Goal: Transaction & Acquisition: Purchase product/service

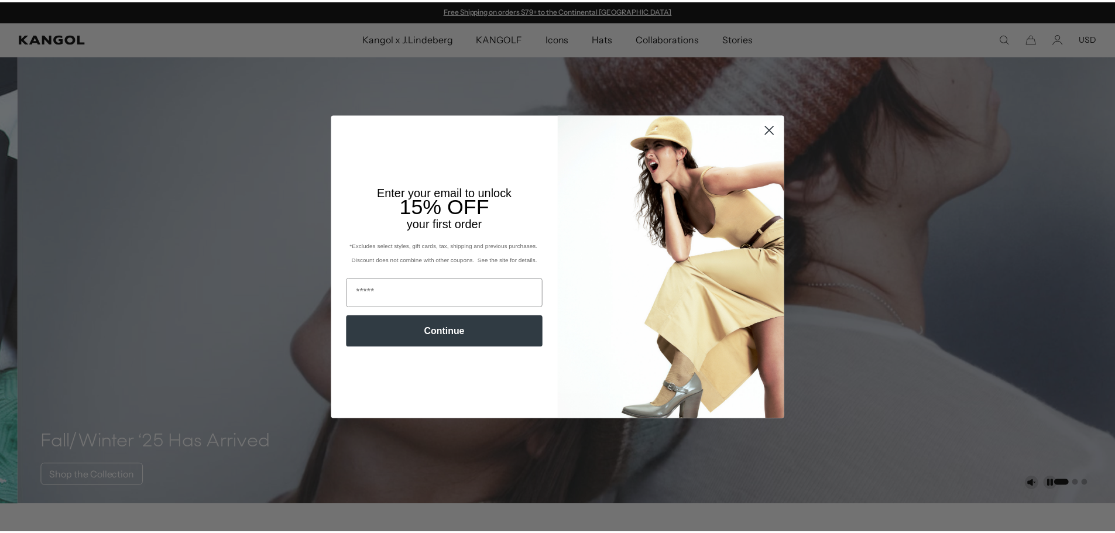
scroll to position [293, 0]
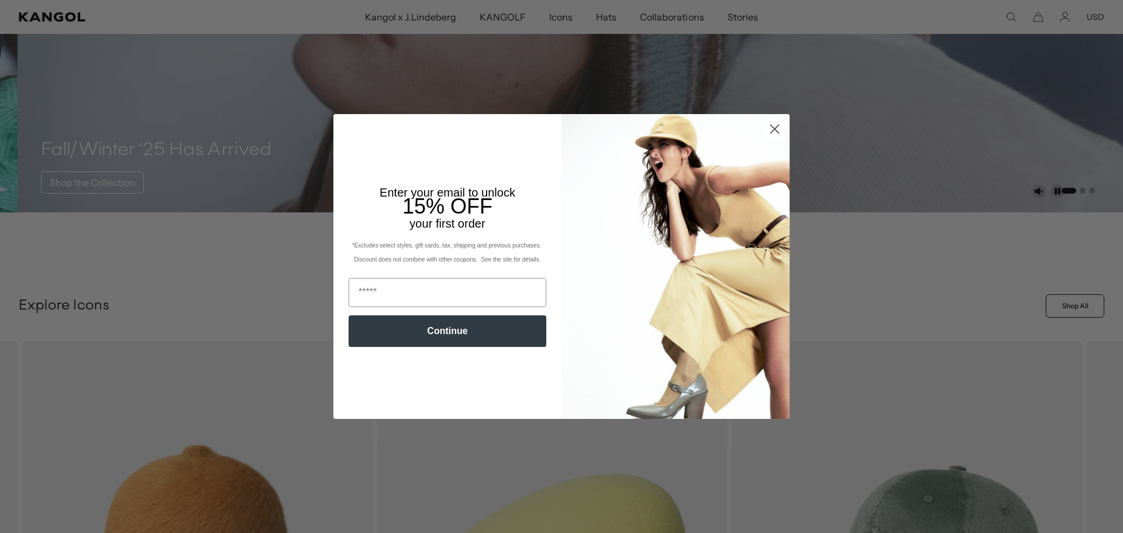
click at [771, 128] on circle "Close dialog" at bounding box center [774, 128] width 19 height 19
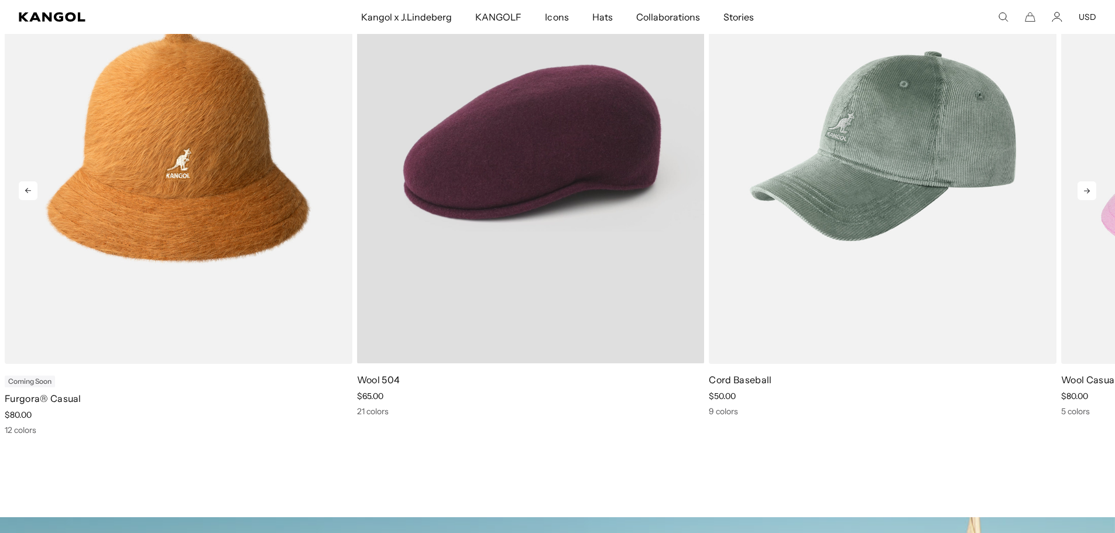
scroll to position [0, 0]
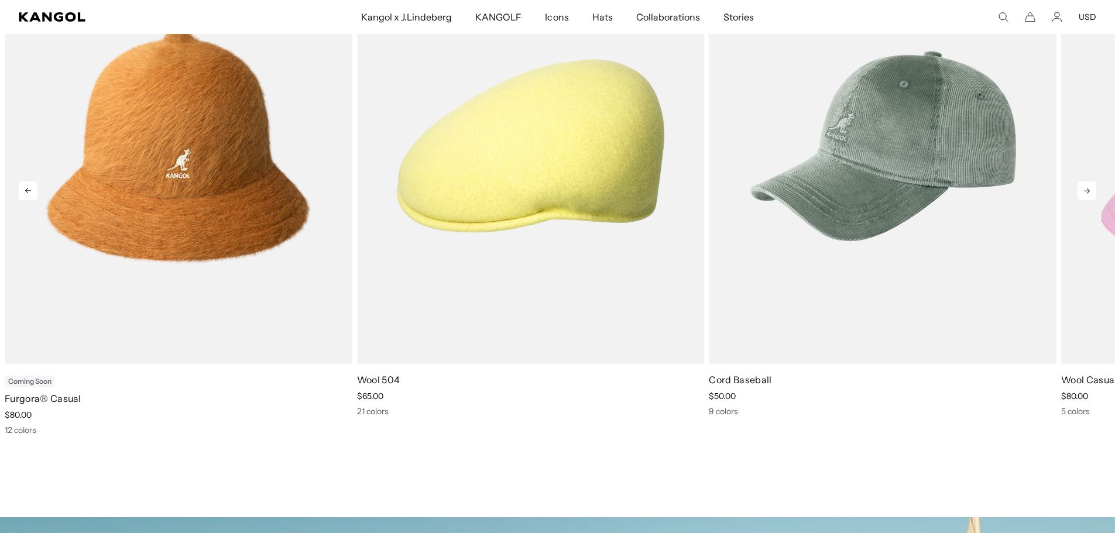
click at [1082, 183] on icon at bounding box center [1086, 190] width 19 height 19
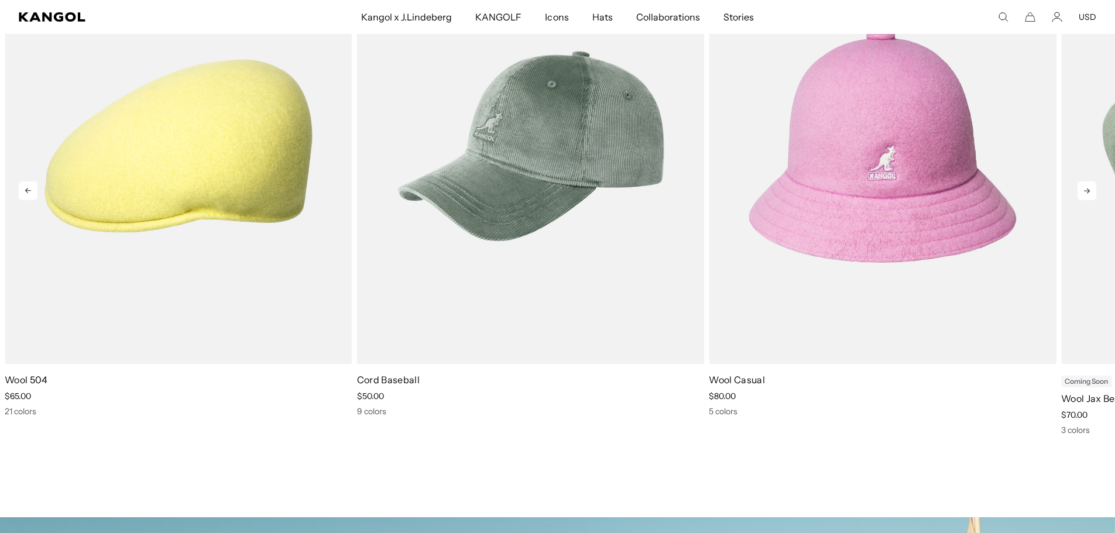
click at [1082, 183] on icon at bounding box center [1086, 190] width 19 height 19
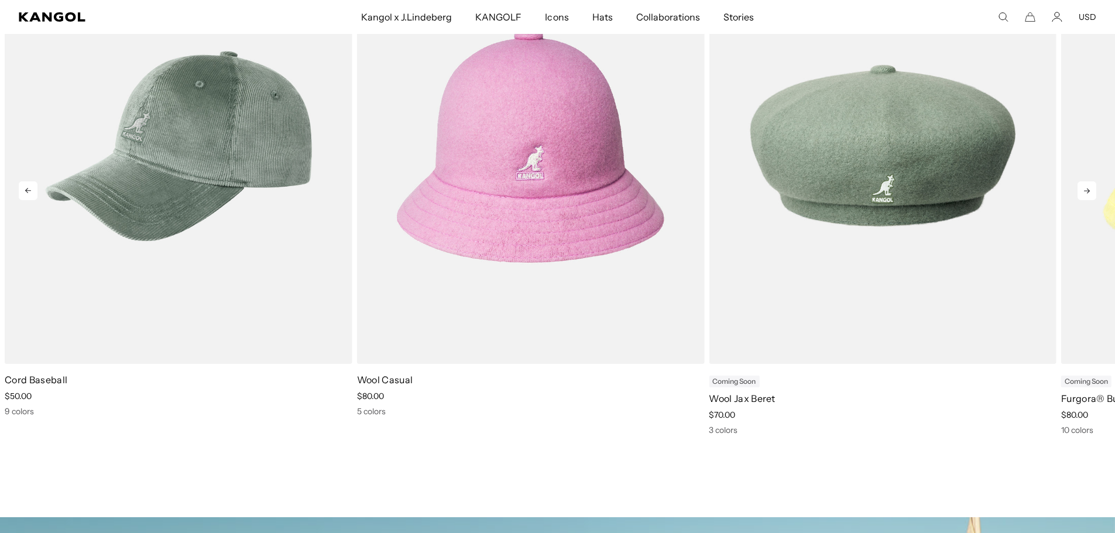
scroll to position [0, 241]
click at [1082, 183] on icon at bounding box center [1086, 190] width 19 height 19
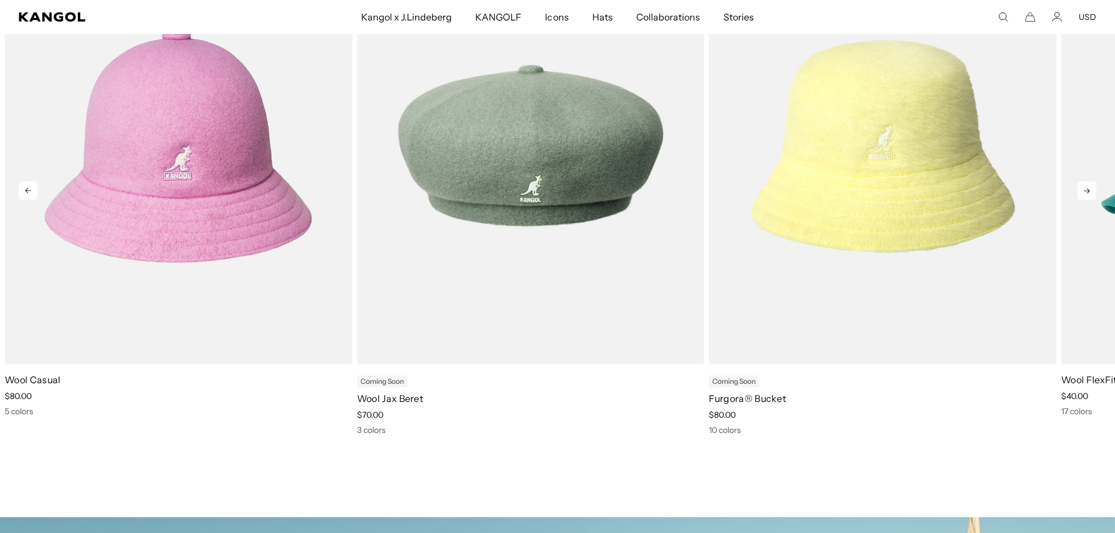
click at [1082, 183] on icon at bounding box center [1086, 190] width 19 height 19
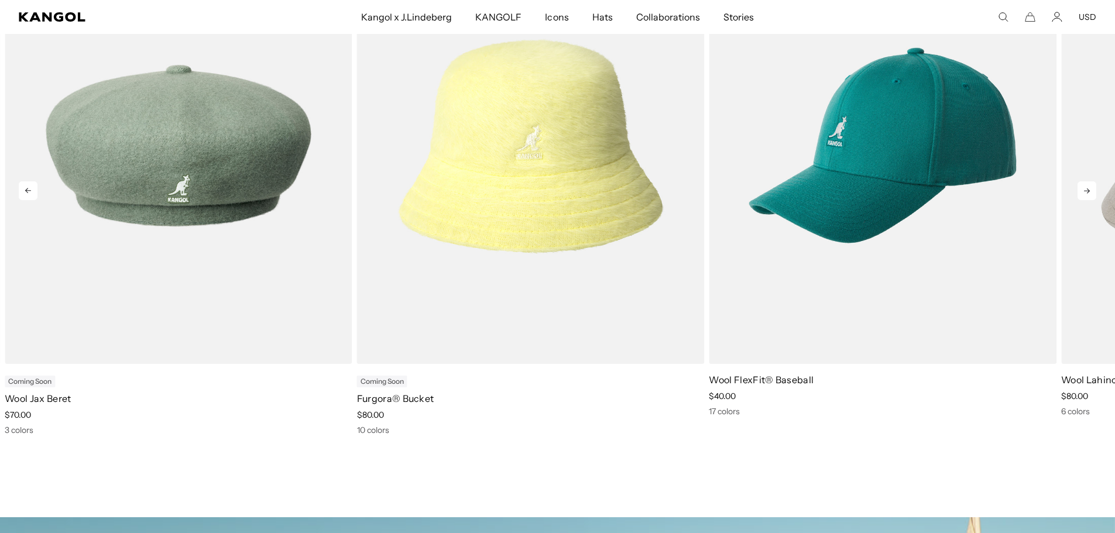
click at [1082, 183] on icon at bounding box center [1086, 190] width 19 height 19
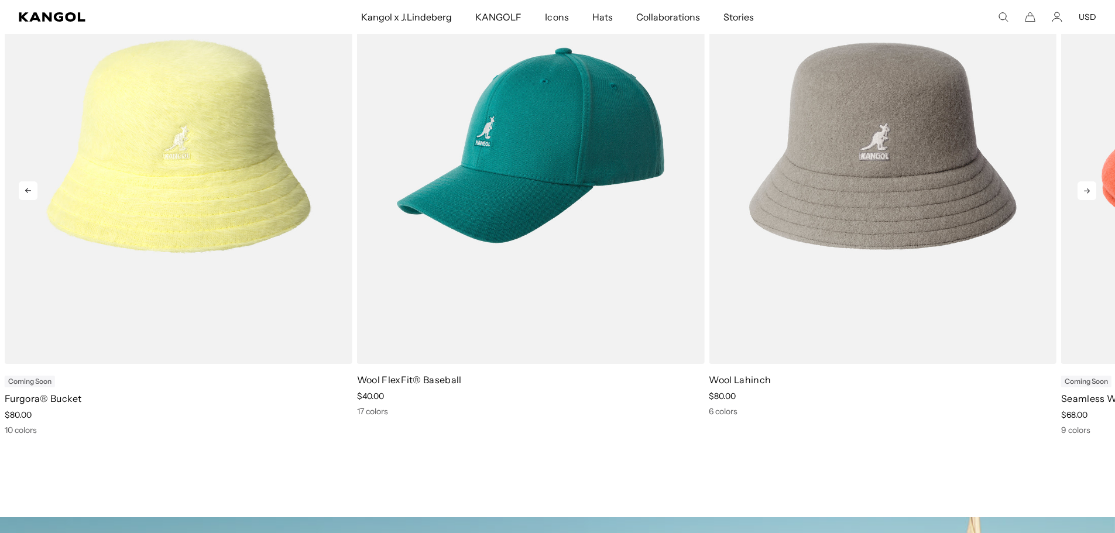
click at [1082, 183] on icon at bounding box center [1086, 190] width 19 height 19
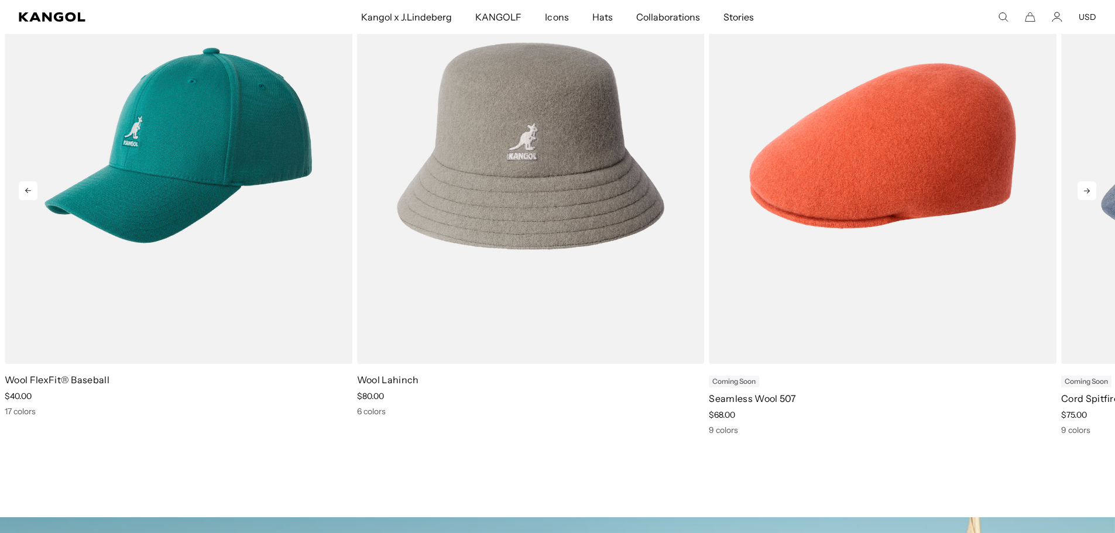
click at [1082, 183] on icon at bounding box center [1086, 190] width 19 height 19
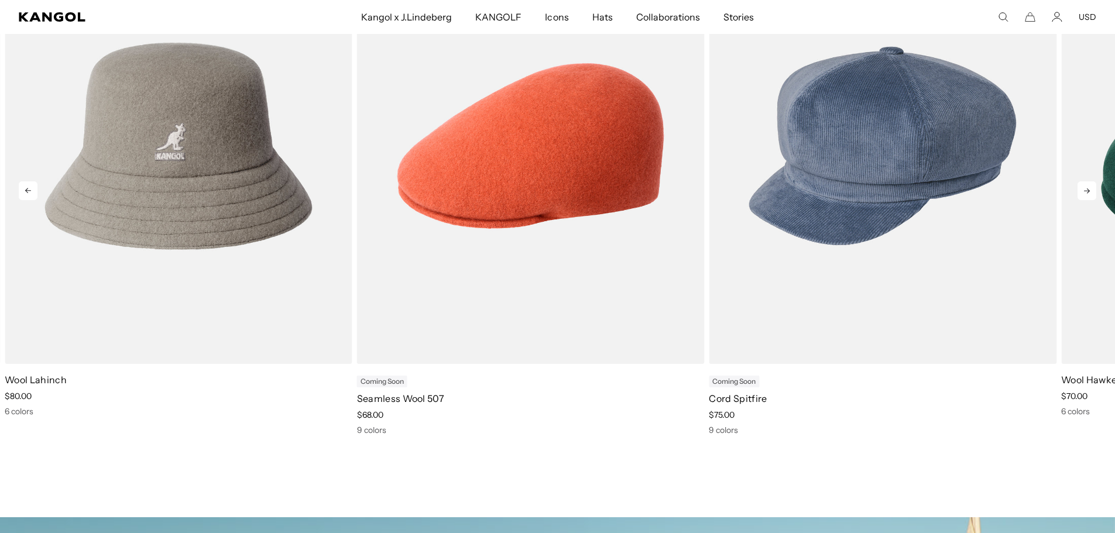
click at [1082, 183] on icon at bounding box center [1086, 190] width 19 height 19
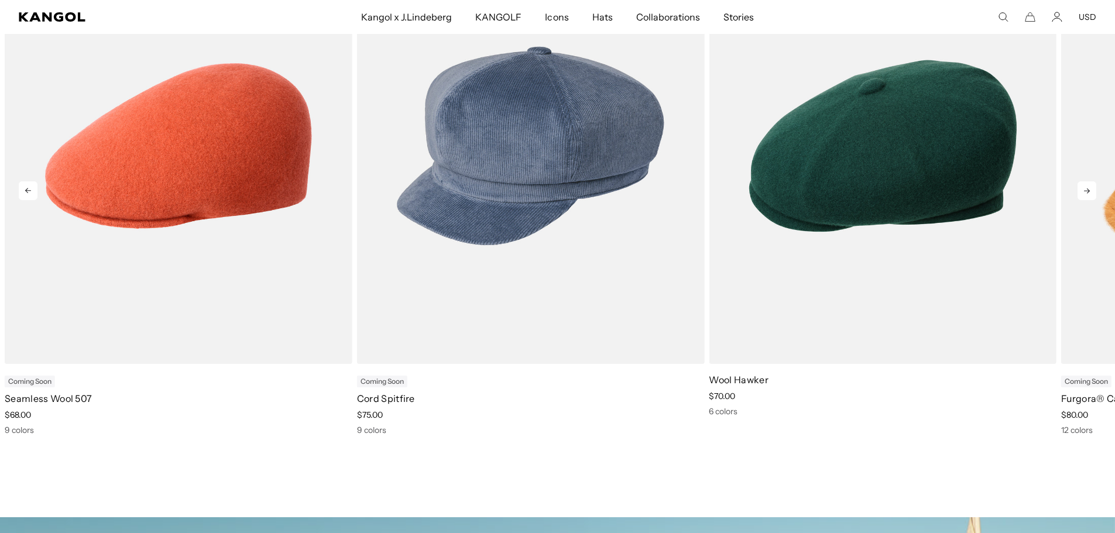
scroll to position [0, 0]
click at [1082, 183] on icon at bounding box center [1086, 190] width 19 height 19
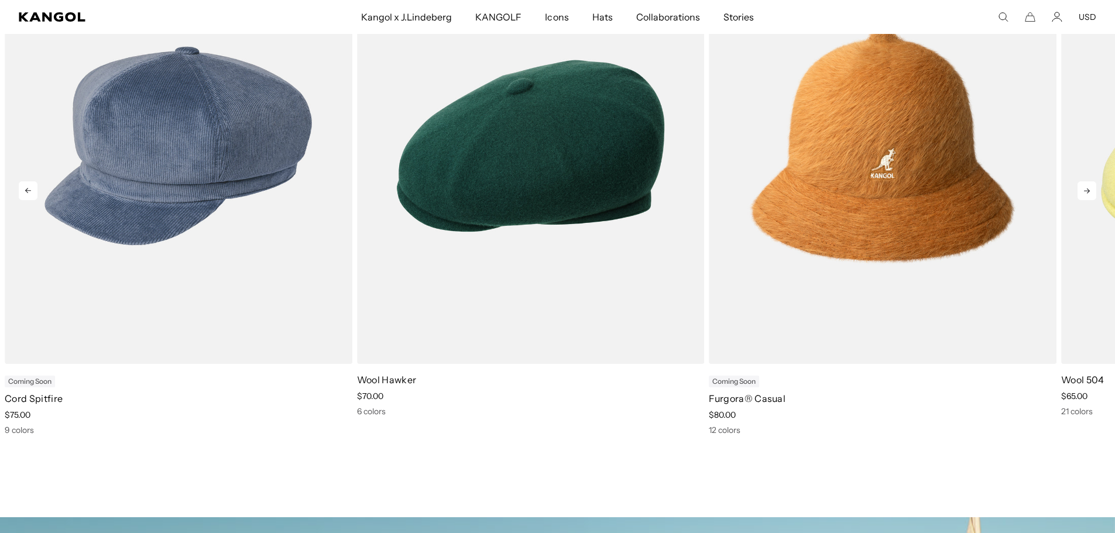
click at [1082, 183] on icon at bounding box center [1086, 190] width 19 height 19
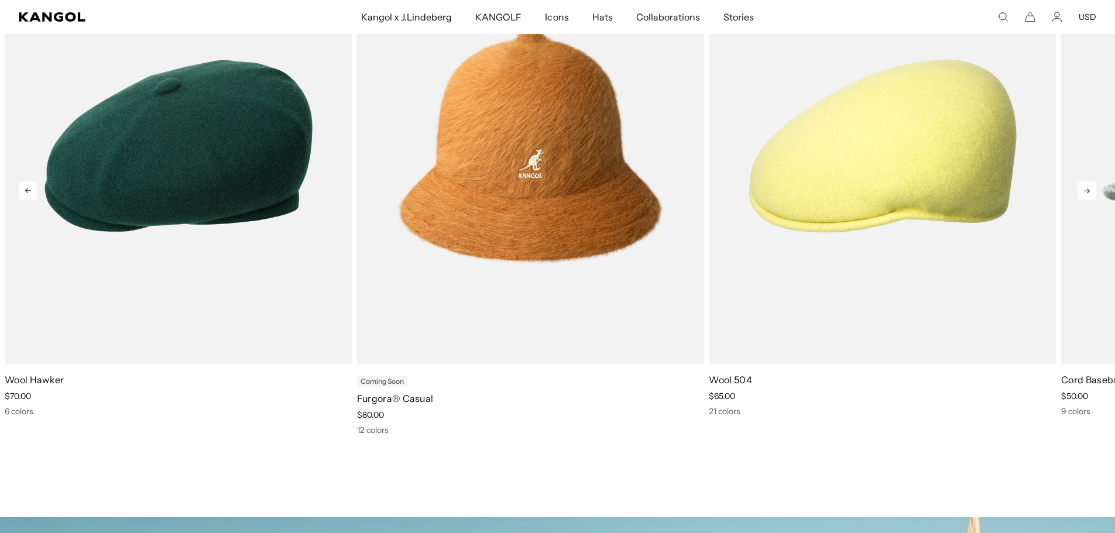
click at [1082, 184] on icon at bounding box center [1086, 190] width 19 height 19
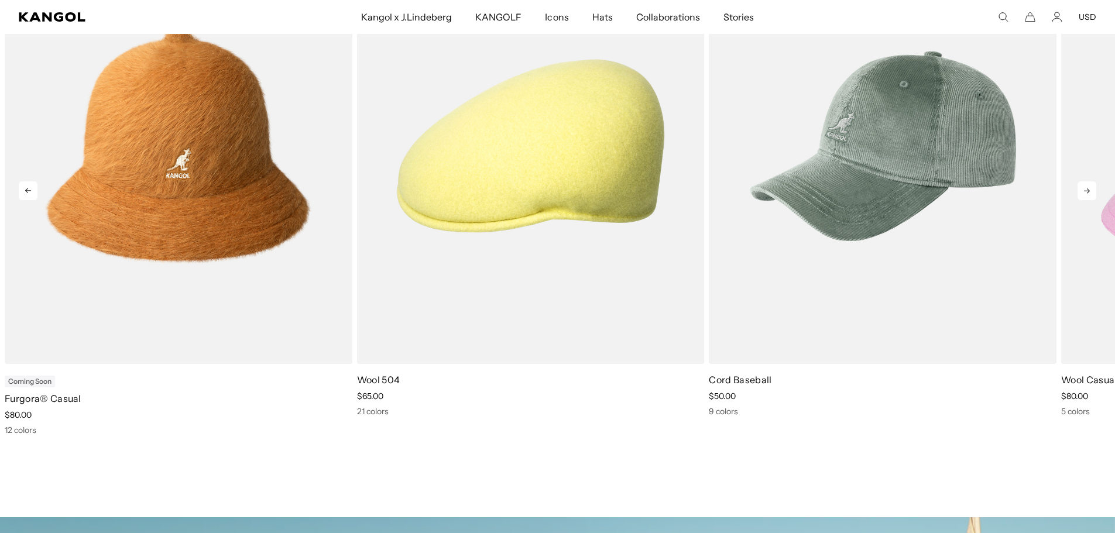
click at [1082, 184] on icon at bounding box center [1086, 190] width 19 height 19
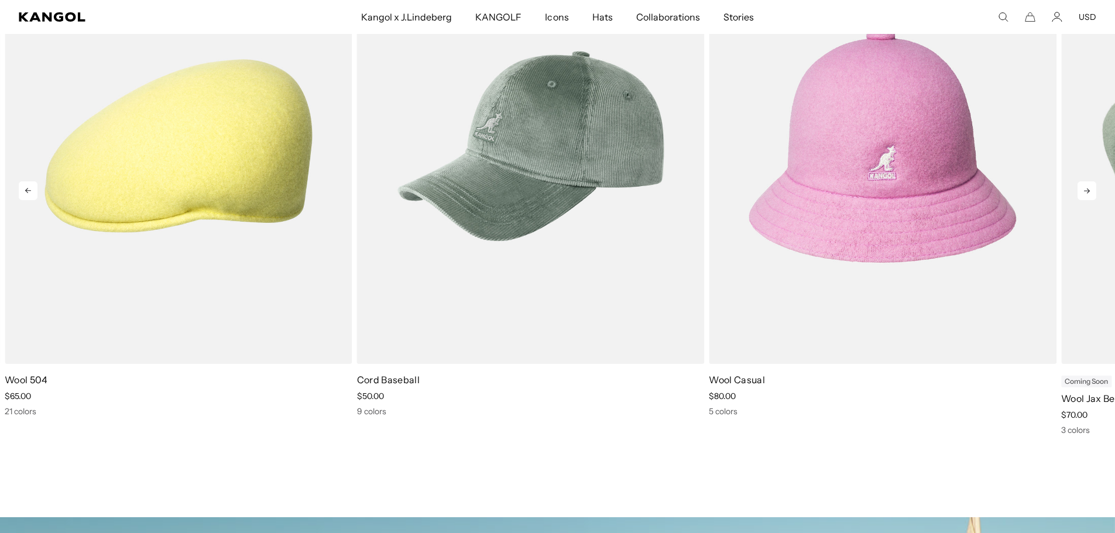
click at [1082, 184] on icon at bounding box center [1086, 190] width 19 height 19
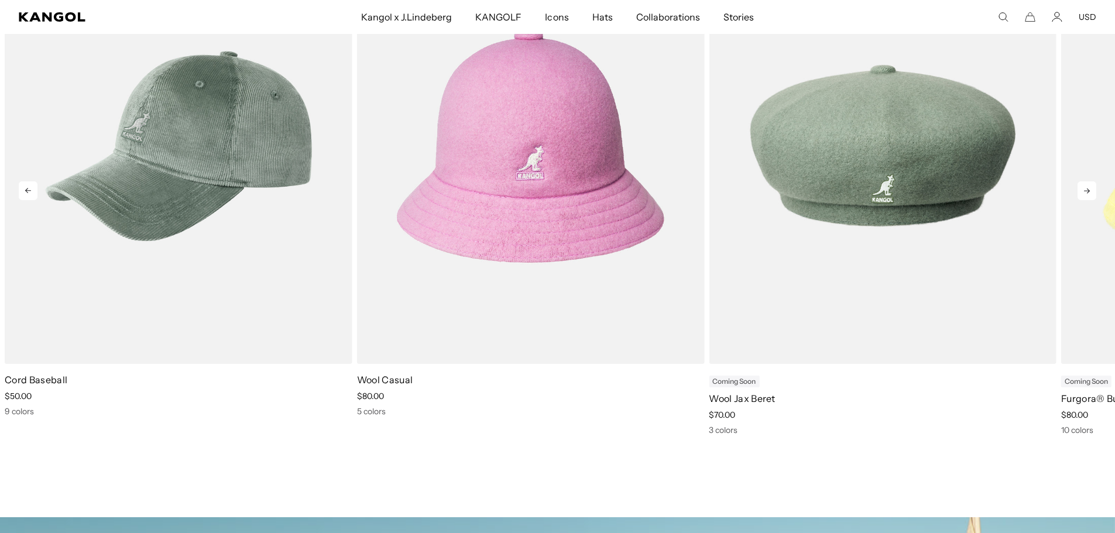
click at [1081, 185] on icon at bounding box center [1086, 190] width 19 height 19
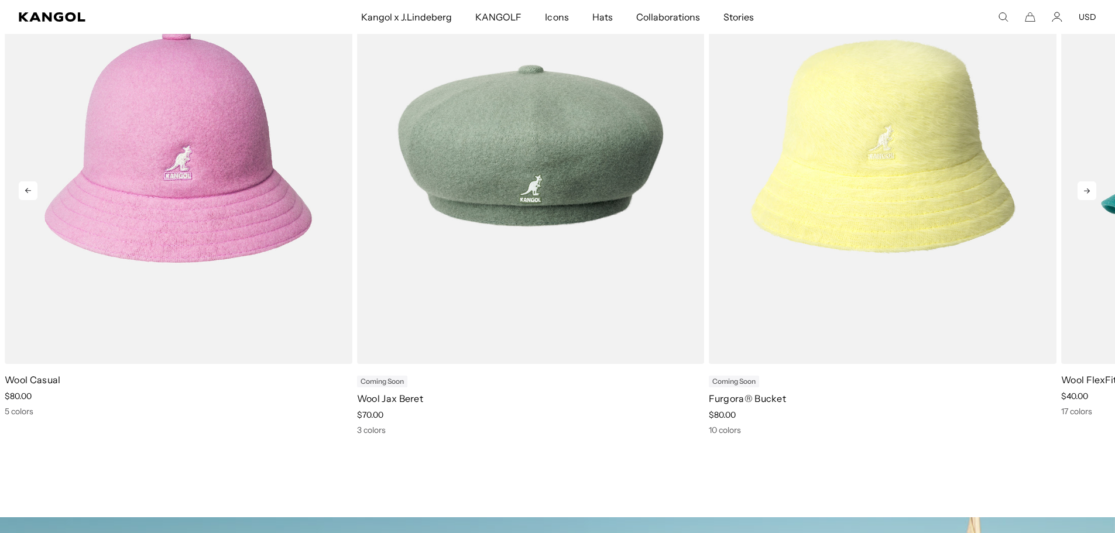
click at [1081, 186] on icon at bounding box center [1086, 190] width 19 height 19
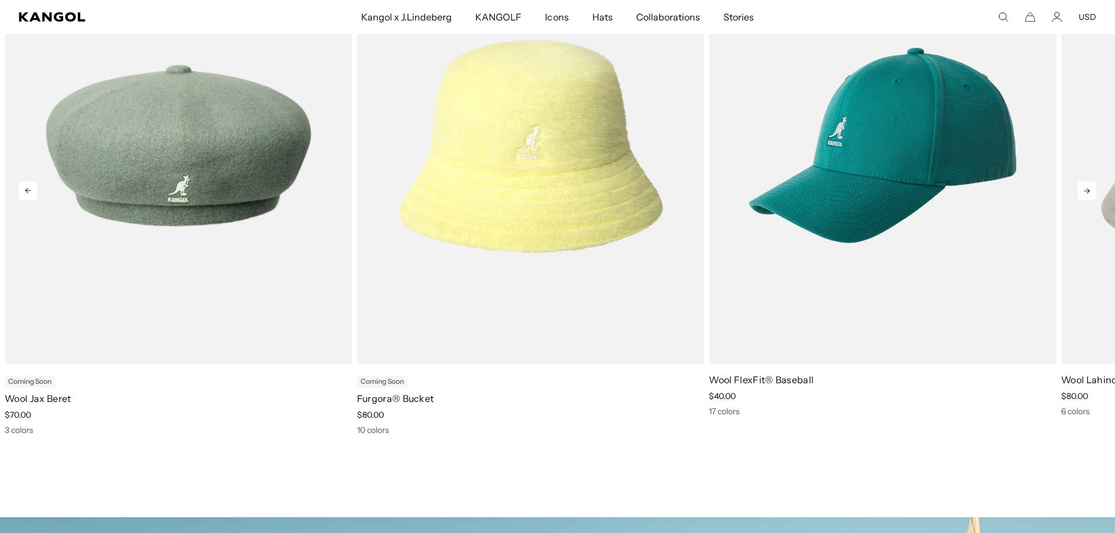
scroll to position [0, 241]
click at [1081, 189] on icon at bounding box center [1086, 190] width 19 height 19
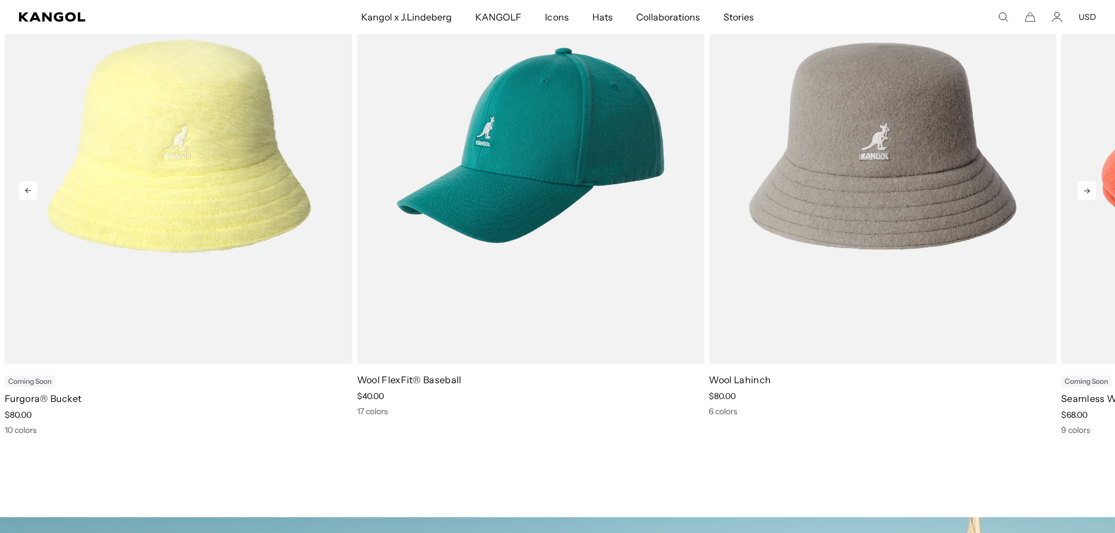
click at [1081, 189] on icon at bounding box center [1086, 190] width 19 height 19
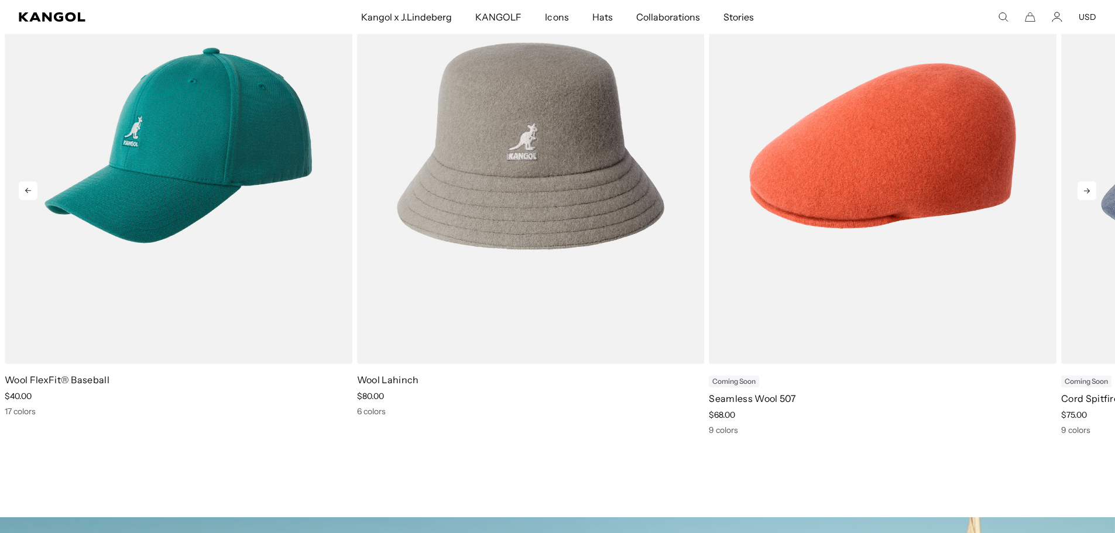
click at [1081, 189] on icon at bounding box center [1086, 190] width 19 height 19
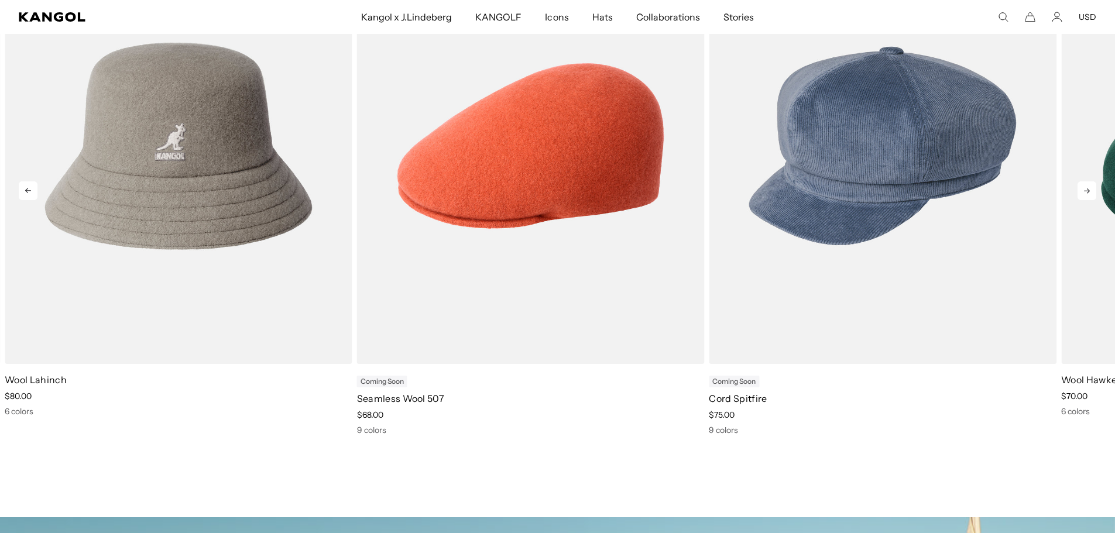
click at [1081, 189] on icon at bounding box center [1086, 190] width 19 height 19
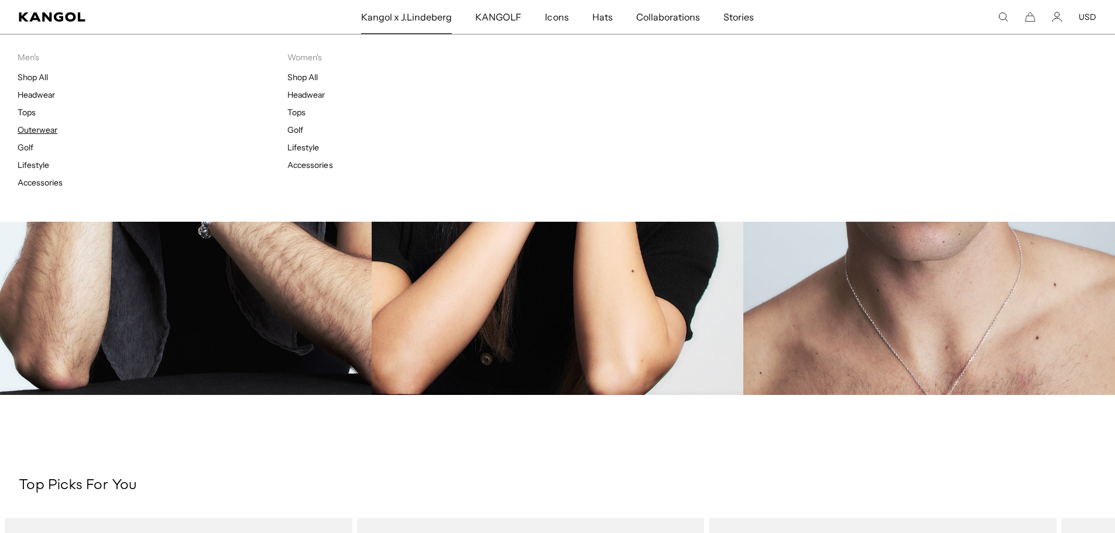
scroll to position [0, 0]
click at [37, 126] on link "Outerwear" at bounding box center [38, 130] width 40 height 11
